Goal: Transaction & Acquisition: Subscribe to service/newsletter

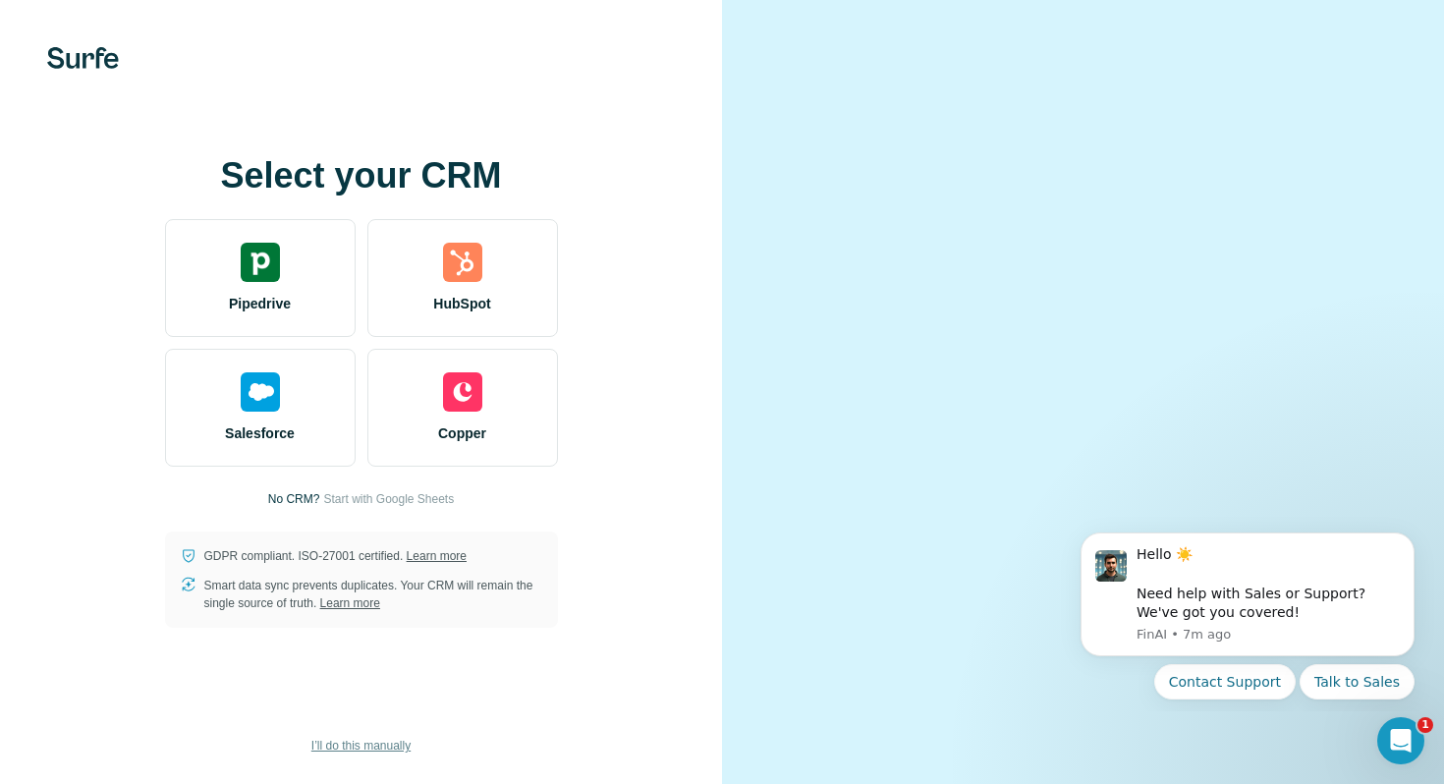
click at [388, 744] on span "I’ll do this manually" at bounding box center [360, 746] width 99 height 18
